Goal: Find specific page/section: Locate a particular part of the current website

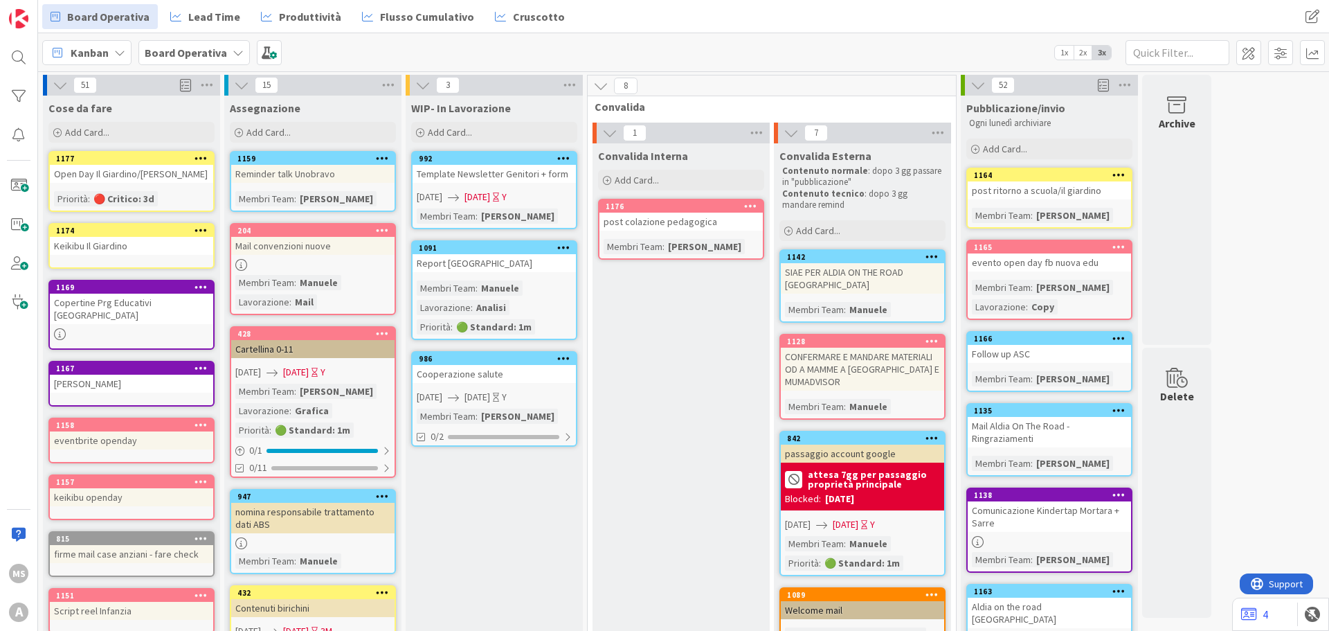
click at [152, 172] on div "Open Day Il Giardino/[PERSON_NAME]" at bounding box center [131, 174] width 163 height 18
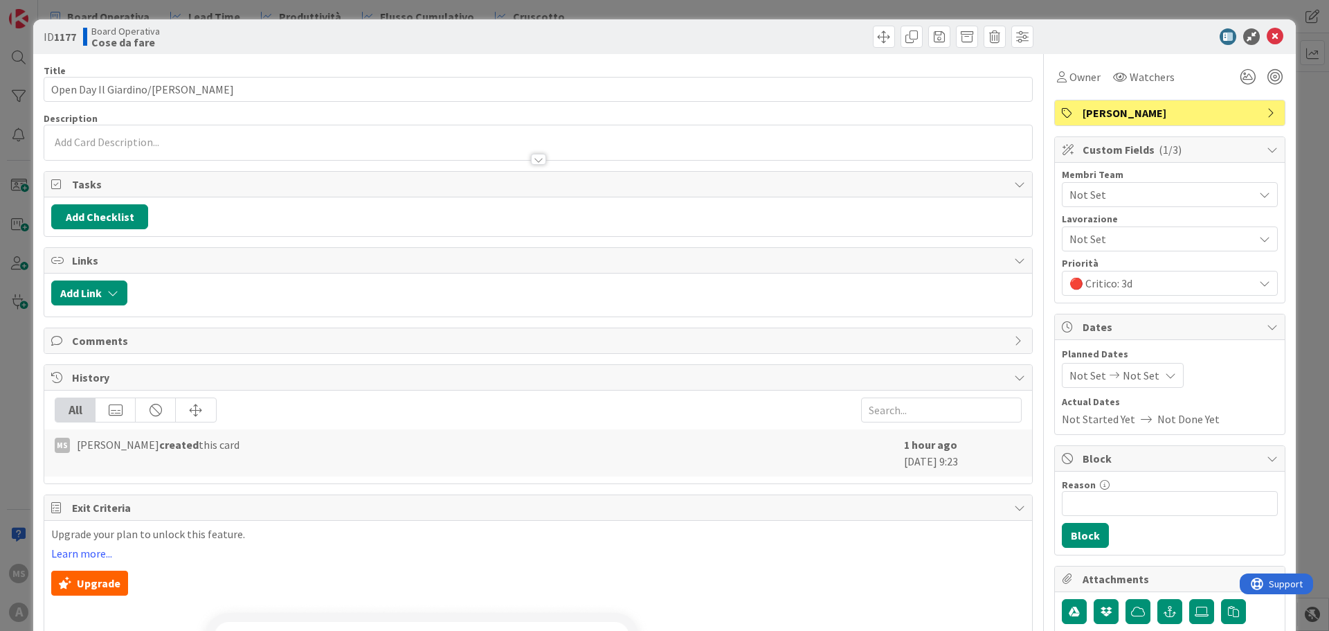
click at [125, 147] on div at bounding box center [538, 152] width 988 height 15
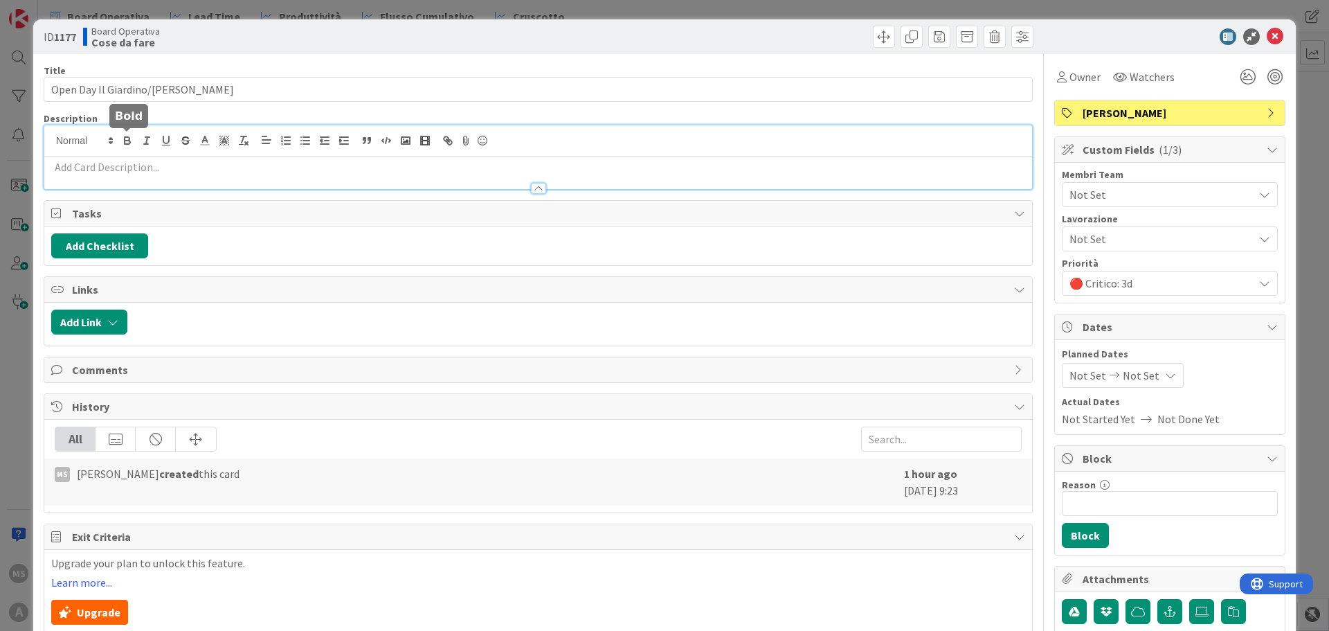
click at [100, 177] on div at bounding box center [538, 181] width 988 height 15
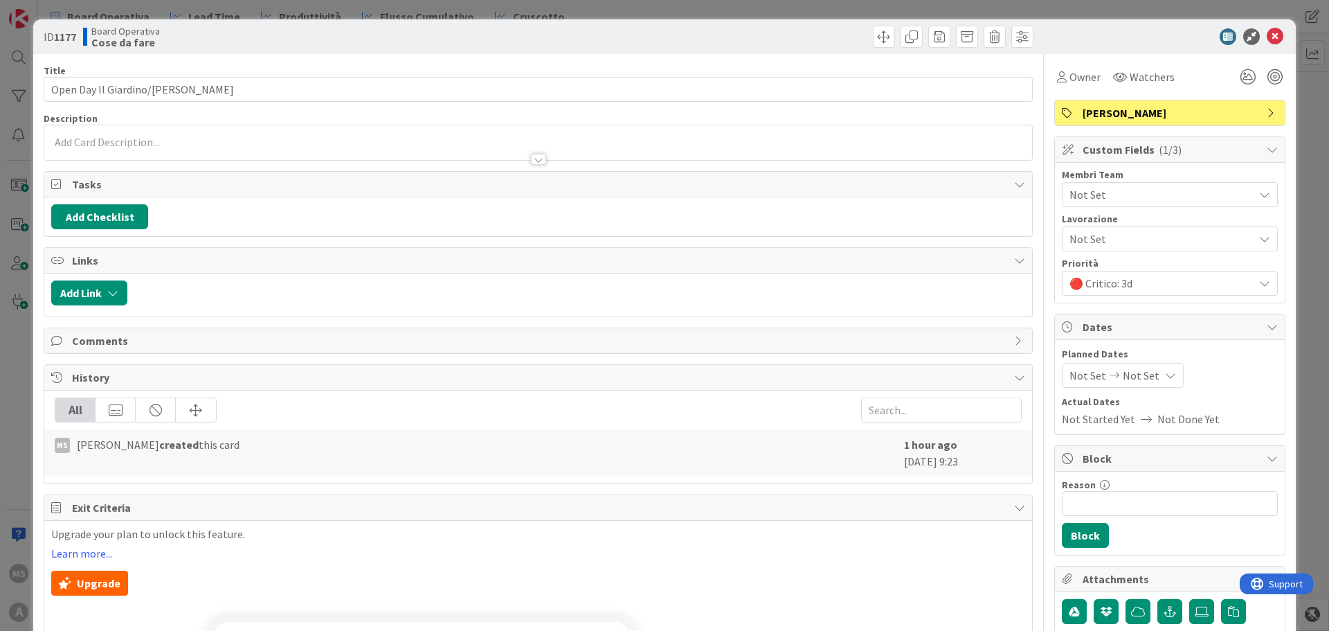
click at [132, 158] on div at bounding box center [538, 152] width 988 height 15
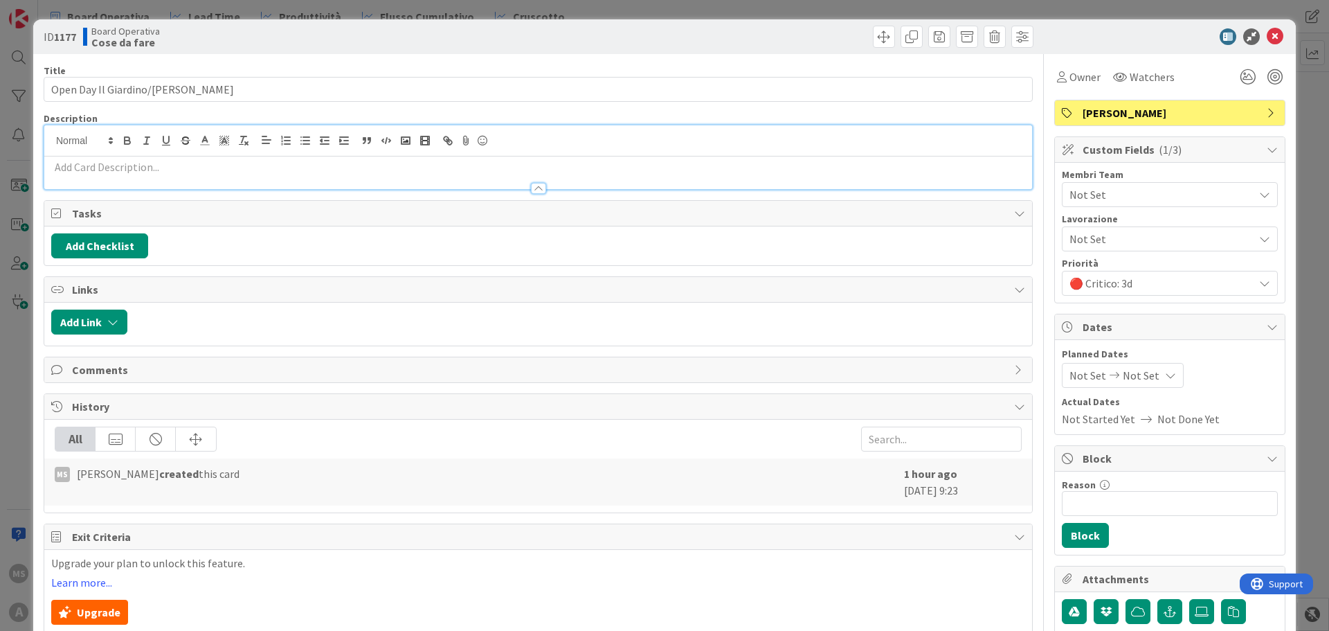
click at [66, 156] on div at bounding box center [538, 172] width 988 height 33
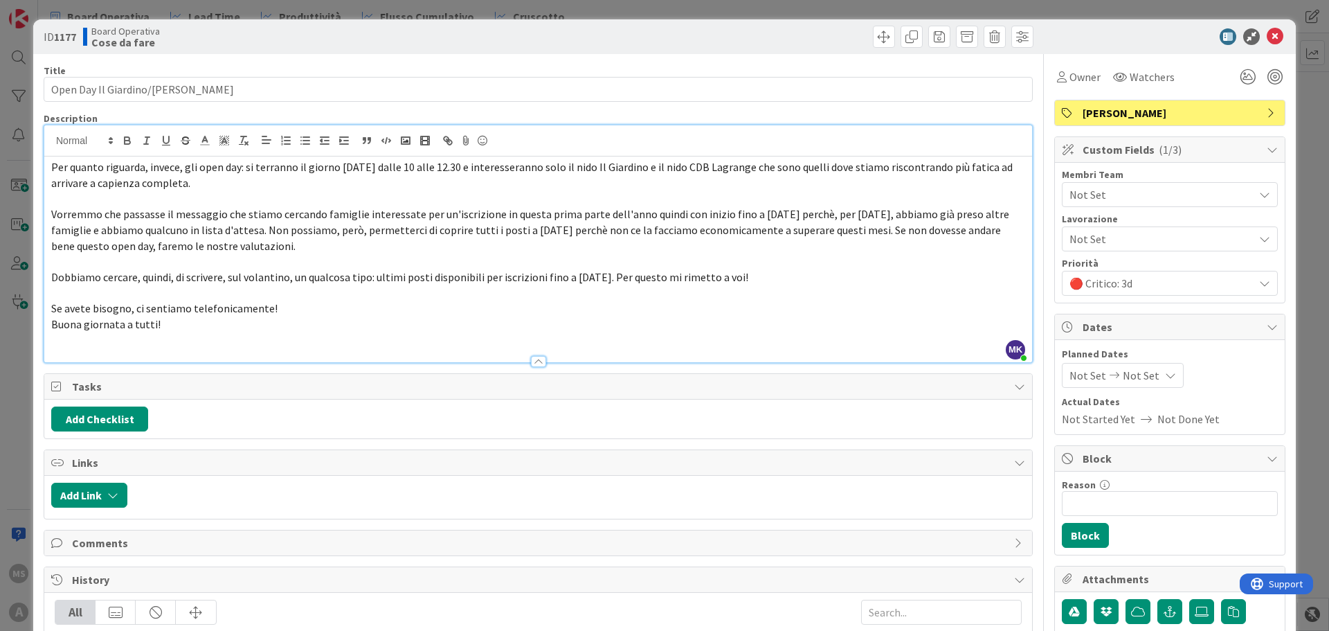
click at [1267, 41] on icon at bounding box center [1275, 36] width 17 height 17
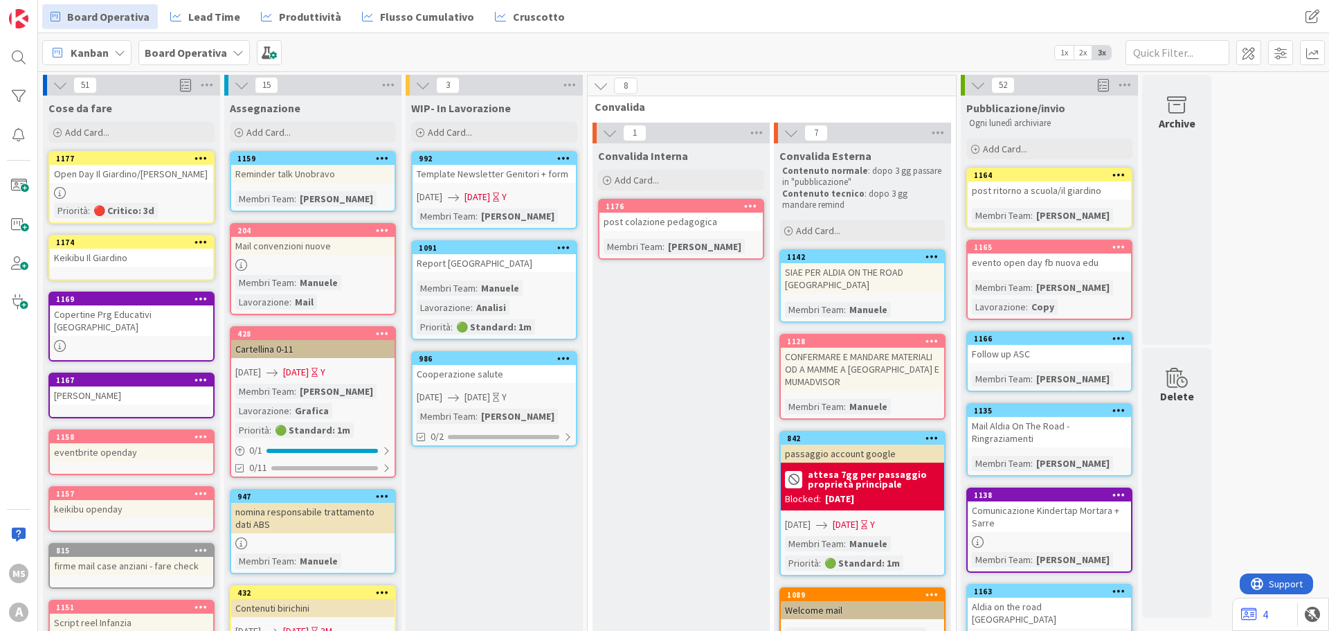
click at [172, 172] on div "Open Day Il Giardino/[PERSON_NAME]" at bounding box center [131, 174] width 163 height 18
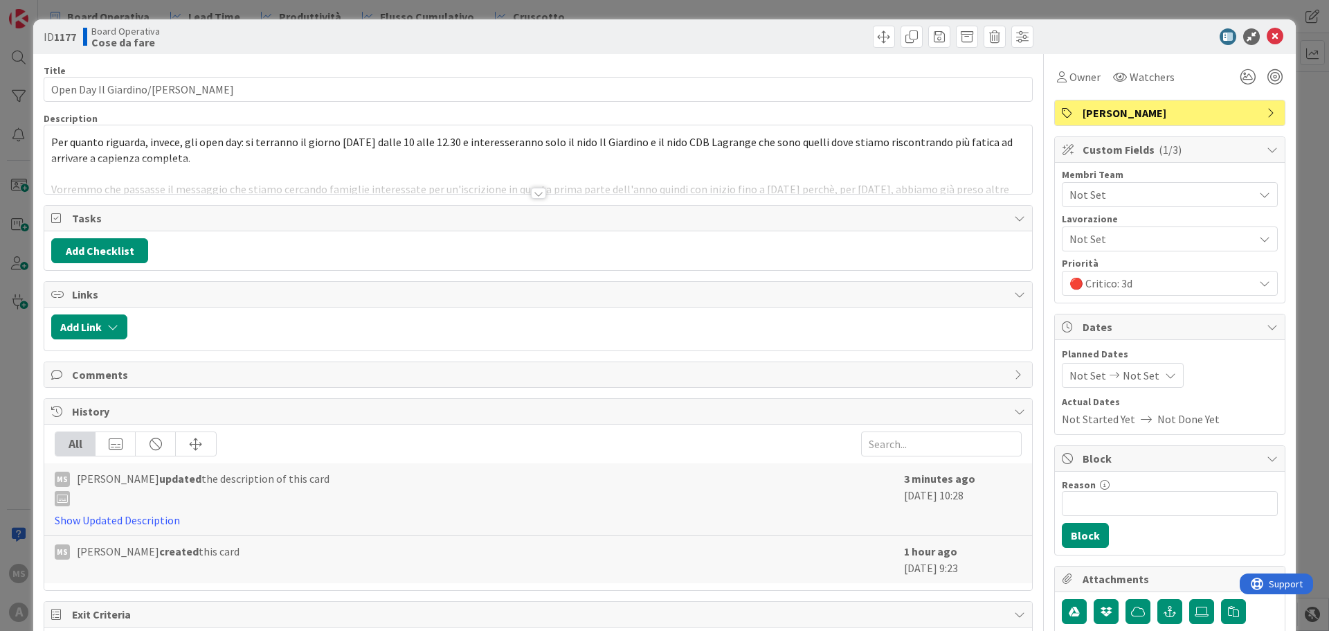
click at [531, 194] on div at bounding box center [538, 193] width 15 height 11
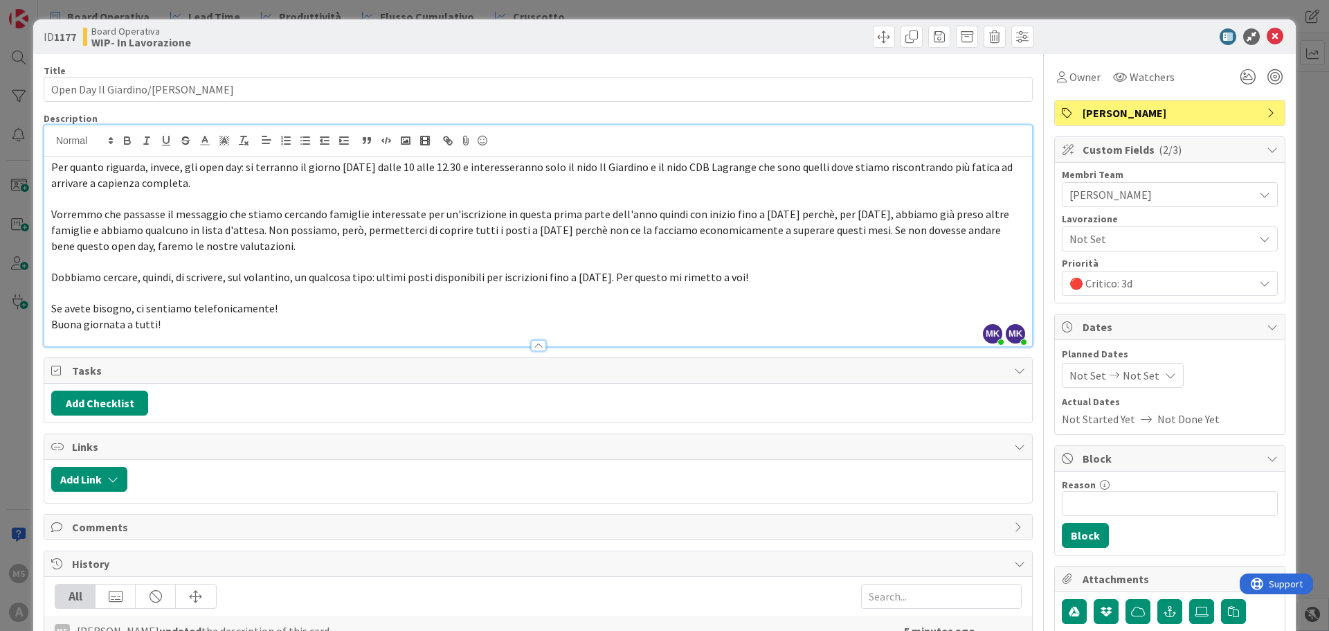
click at [1276, 37] on div "ID 1177 Board Operativa WIP- In Lavorazione" at bounding box center [664, 36] width 1263 height 35
click at [1267, 36] on icon at bounding box center [1275, 36] width 17 height 17
